Goal: Navigation & Orientation: Find specific page/section

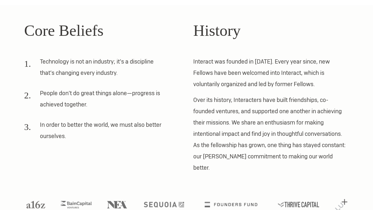
scroll to position [180, 0]
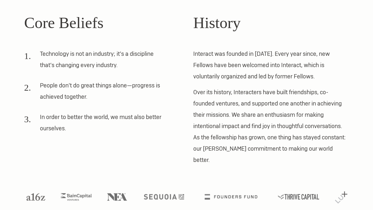
click at [237, 133] on p "Over its history, Interacters have built friendships, co-founded ventures, and …" at bounding box center [271, 125] width 156 height 79
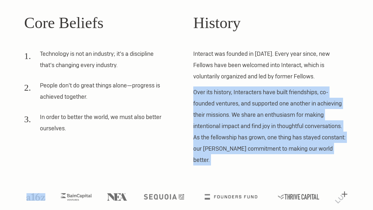
click at [110, 115] on li "In order to better the world, we must also better ourselves." at bounding box center [95, 124] width 142 height 27
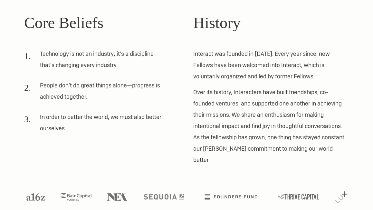
click at [110, 115] on li "In order to better the world, we must also better ourselves." at bounding box center [95, 124] width 142 height 27
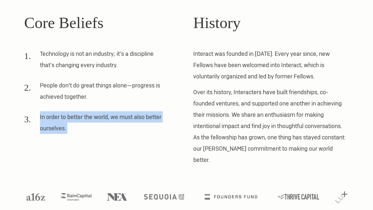
click at [89, 86] on li "People don’t do great things alone—progress is achieved together." at bounding box center [95, 93] width 142 height 27
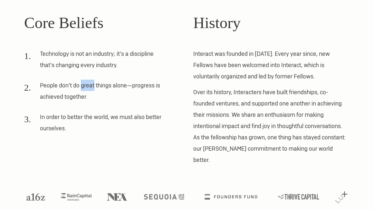
click at [89, 86] on li "People don’t do great things alone—progress is achieved together." at bounding box center [95, 93] width 142 height 27
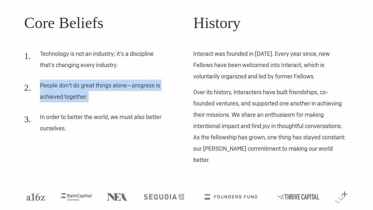
click at [75, 65] on li "Technology is not an industry; it’s a discipline that’s changing every industry." at bounding box center [95, 61] width 142 height 27
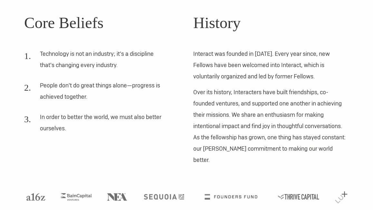
click at [75, 65] on li "Technology is not an industry; it’s a discipline that’s changing every industry." at bounding box center [95, 61] width 142 height 27
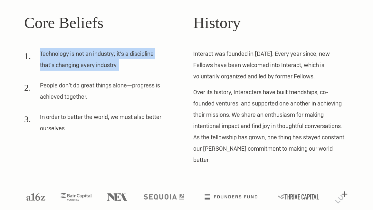
click at [81, 85] on li "People don’t do great things alone—progress is achieved together." at bounding box center [95, 93] width 142 height 27
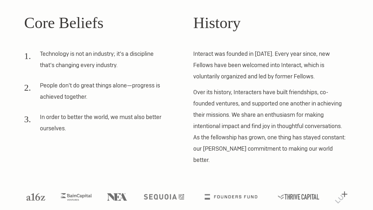
click at [81, 85] on li "People don’t do great things alone—progress is achieved together." at bounding box center [95, 93] width 142 height 27
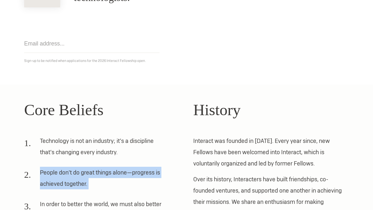
scroll to position [0, 0]
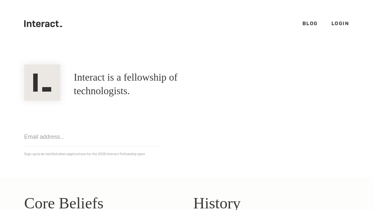
click at [127, 85] on h1 "Interact is a fellowship of technologists." at bounding box center [150, 84] width 152 height 27
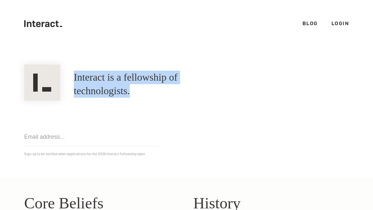
click at [342, 25] on link "Login" at bounding box center [340, 23] width 18 height 7
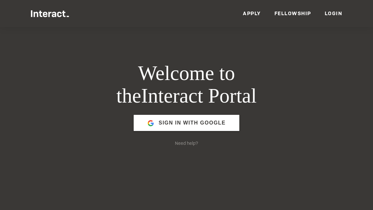
click at [257, 13] on link "Apply" at bounding box center [252, 13] width 18 height 7
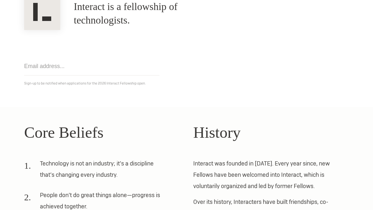
scroll to position [180, 0]
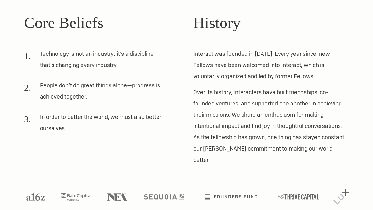
click at [345, 189] on img at bounding box center [340, 196] width 15 height 15
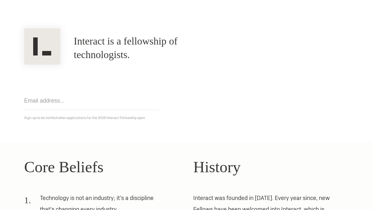
scroll to position [0, 0]
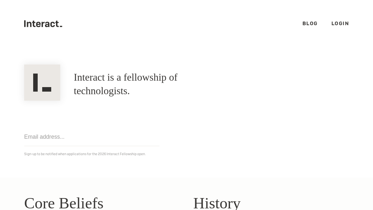
click at [306, 23] on link "Blog" at bounding box center [309, 23] width 15 height 7
click at [333, 24] on link "Login" at bounding box center [340, 23] width 18 height 7
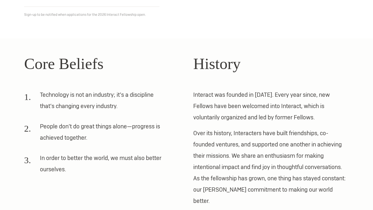
scroll to position [143, 0]
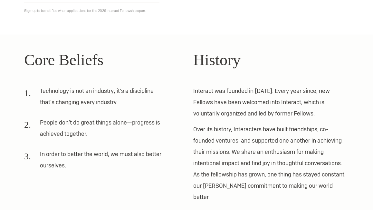
click at [233, 134] on p "Over its history, Interacters have built friendships, co-founded ventures, and …" at bounding box center [271, 162] width 156 height 79
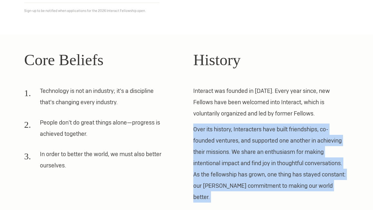
scroll to position [180, 0]
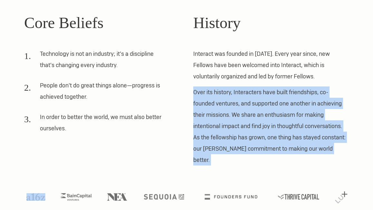
click at [232, 79] on p "Interact was founded in 2012. Every year since, new Fellows have been welcomed …" at bounding box center [271, 65] width 156 height 34
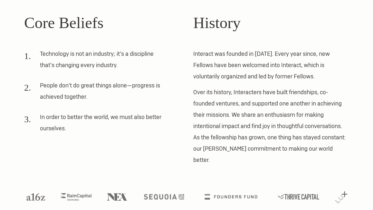
click at [232, 79] on p "Interact was founded in 2012. Every year since, new Fellows have been welcomed …" at bounding box center [271, 65] width 156 height 34
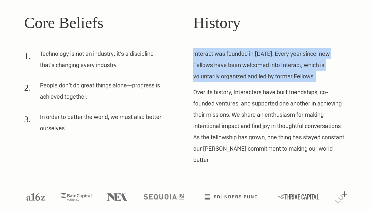
click at [312, 52] on p "Interact was founded in 2012. Every year since, new Fellows have been welcomed …" at bounding box center [271, 65] width 156 height 34
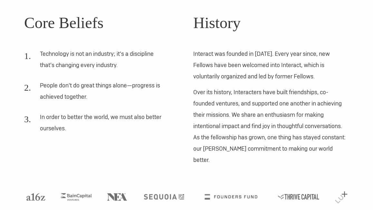
click at [312, 52] on p "Interact was founded in 2012. Every year since, new Fellows have been welcomed …" at bounding box center [271, 65] width 156 height 34
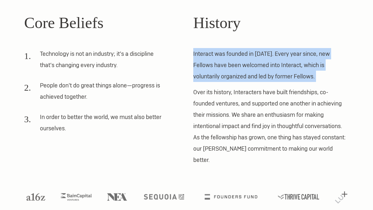
scroll to position [0, 0]
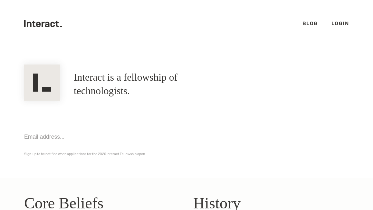
click at [45, 28] on ul ".cls-1{fill:#33312f;} interact-brand-logotype-black Blog Login" at bounding box center [186, 23] width 325 height 47
click at [44, 23] on icon ".cls-1{fill:#33312f;} interact-brand-logotype-black" at bounding box center [43, 23] width 38 height 7
click at [310, 25] on link "Blog" at bounding box center [309, 23] width 15 height 7
